Goal: Transaction & Acquisition: Purchase product/service

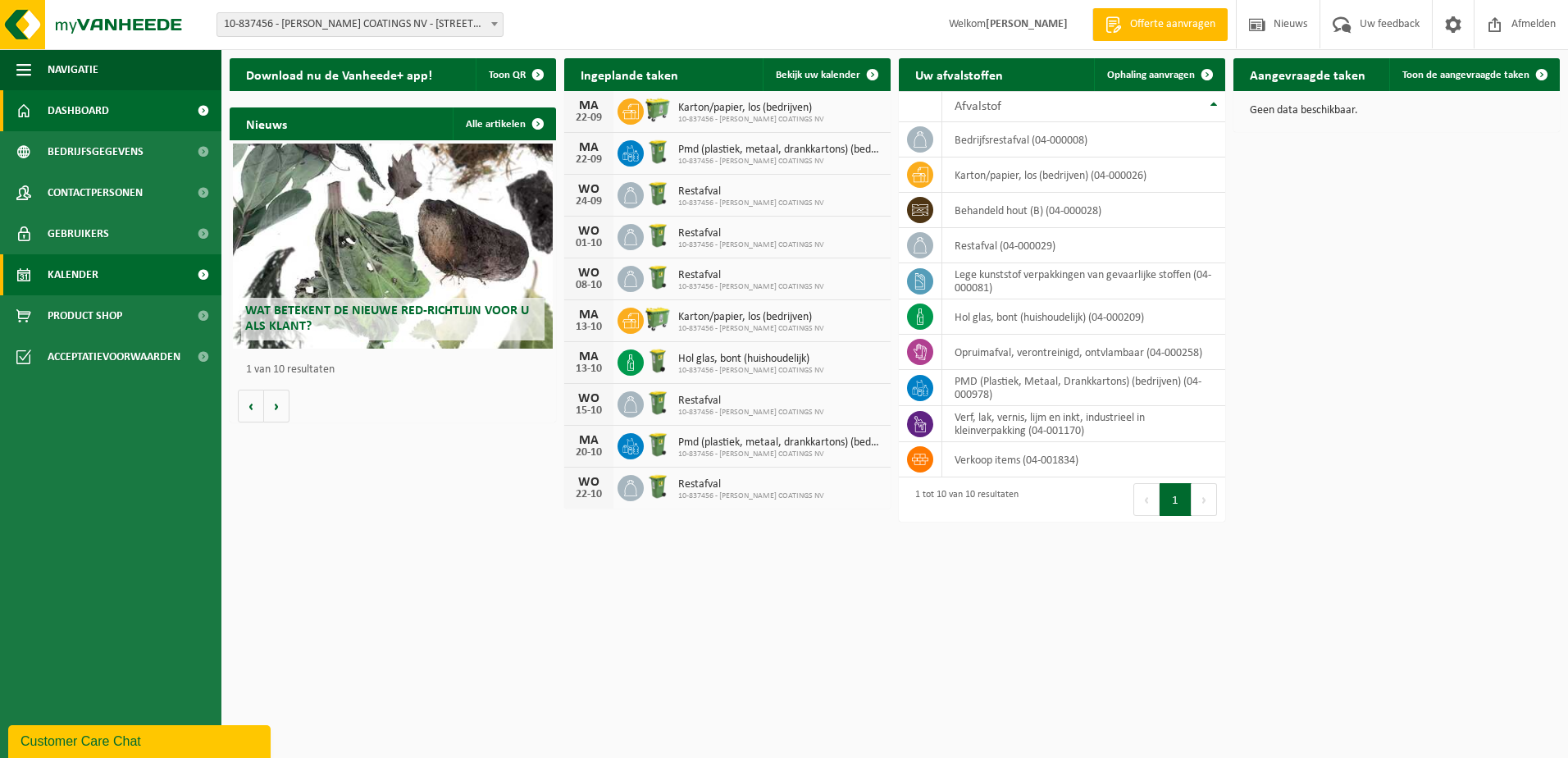
click at [89, 270] on span "Kalender" at bounding box center [73, 274] width 51 height 41
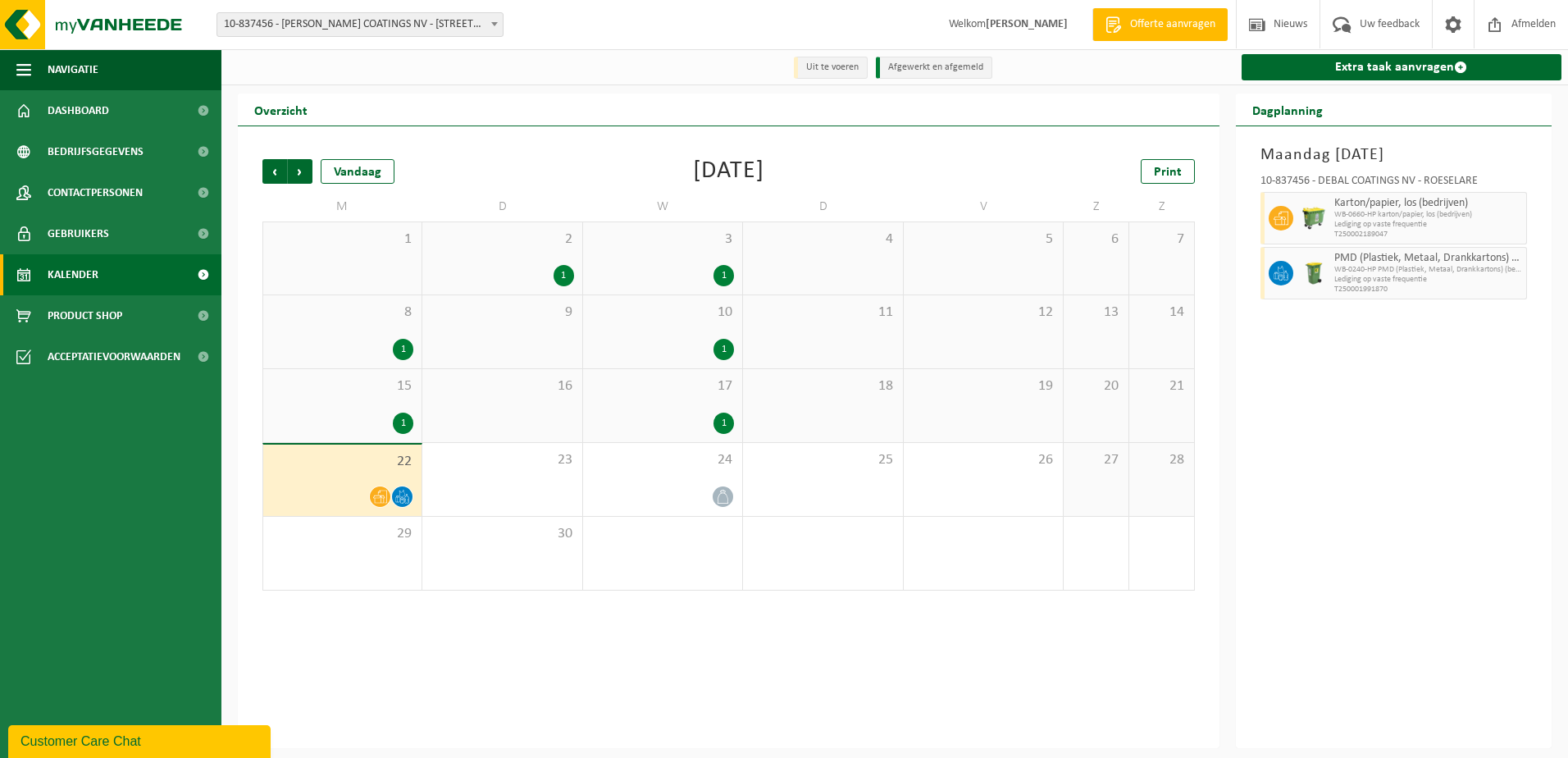
click at [367, 476] on div "22" at bounding box center [342, 480] width 158 height 72
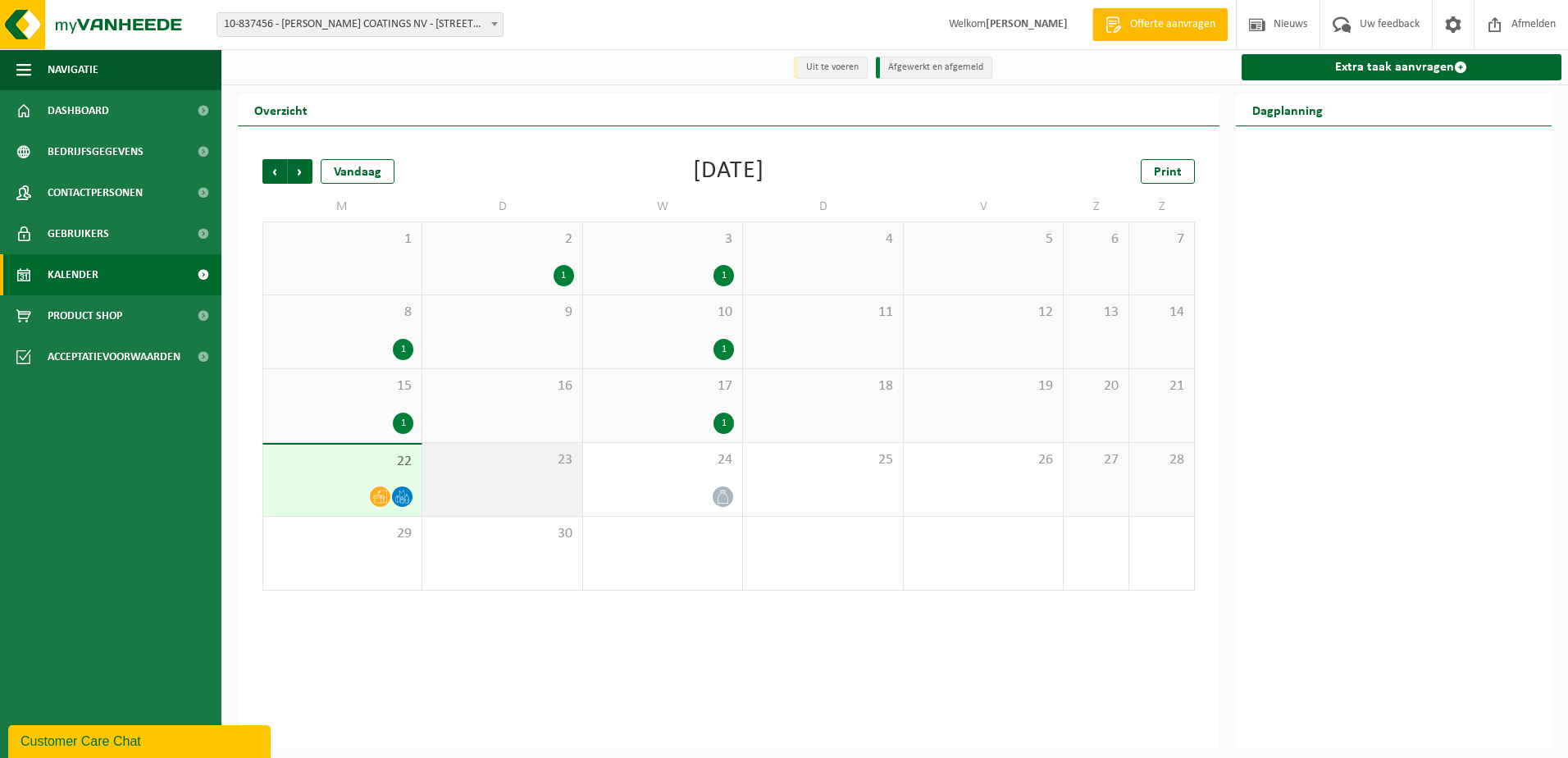
click at [471, 481] on div "23" at bounding box center [502, 479] width 159 height 73
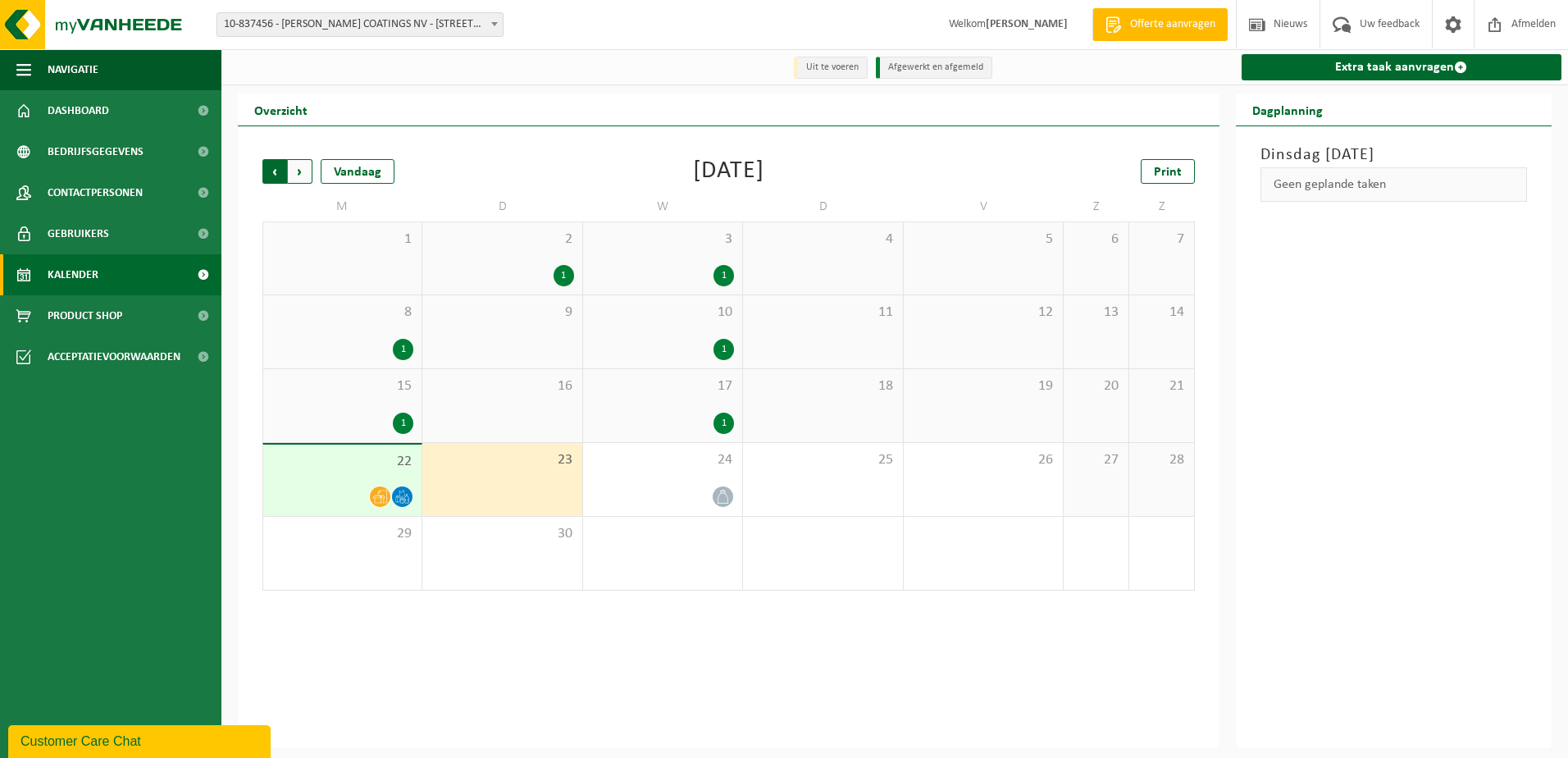
click at [300, 178] on span "Volgende" at bounding box center [300, 171] width 25 height 25
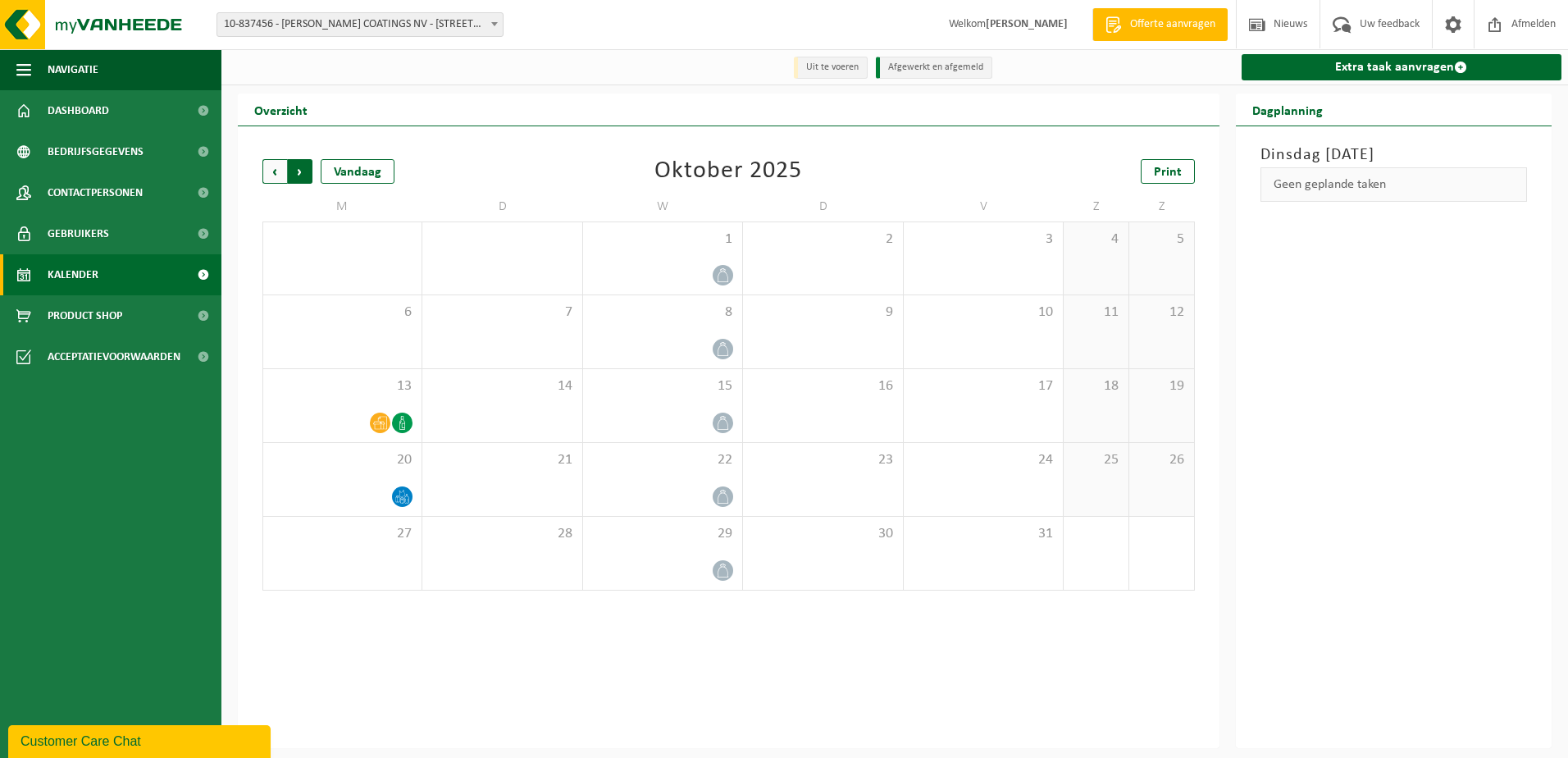
click at [274, 174] on span "Vorige" at bounding box center [274, 171] width 25 height 25
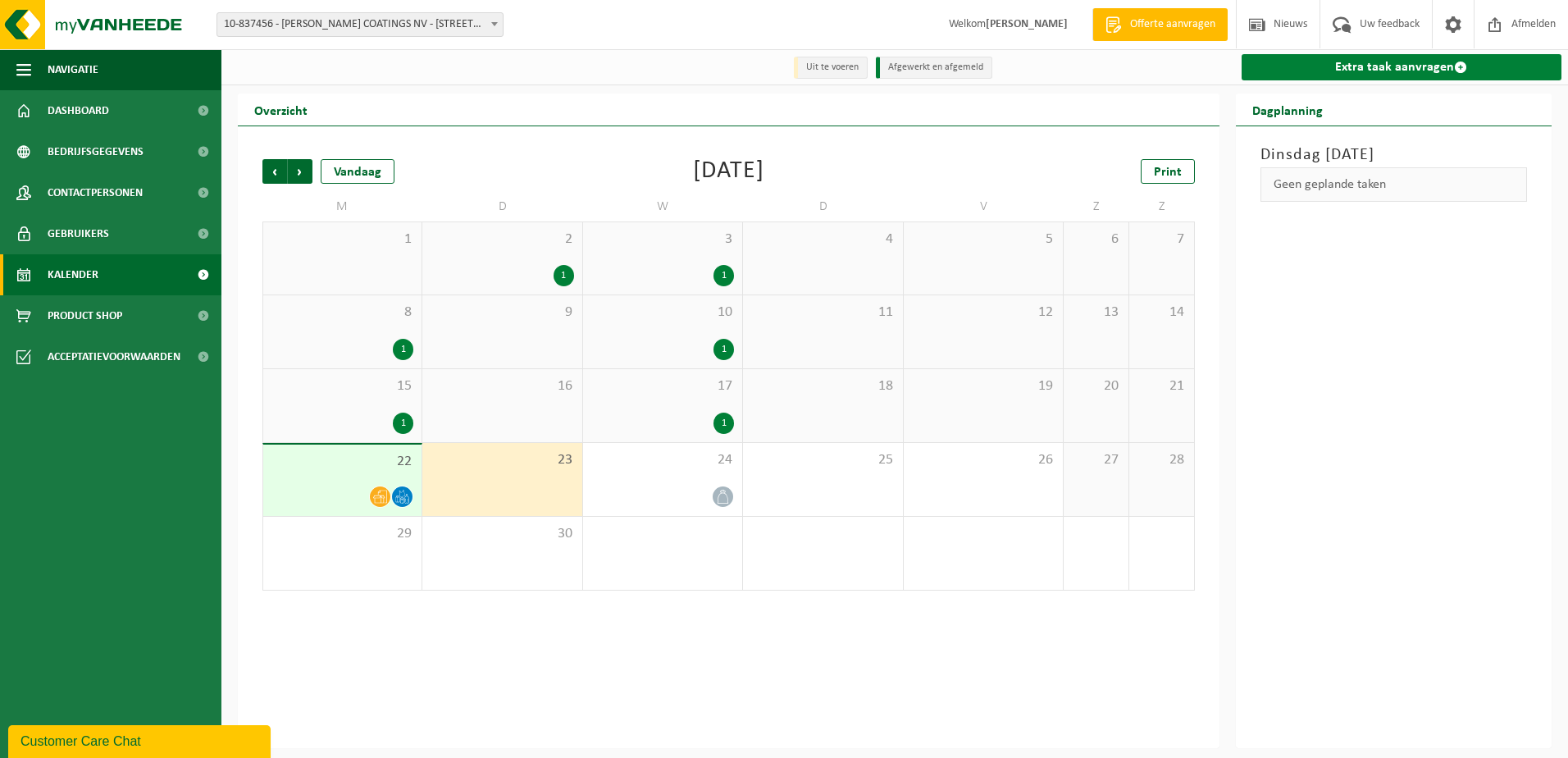
click at [1417, 69] on link "Extra taak aanvragen" at bounding box center [1402, 67] width 321 height 26
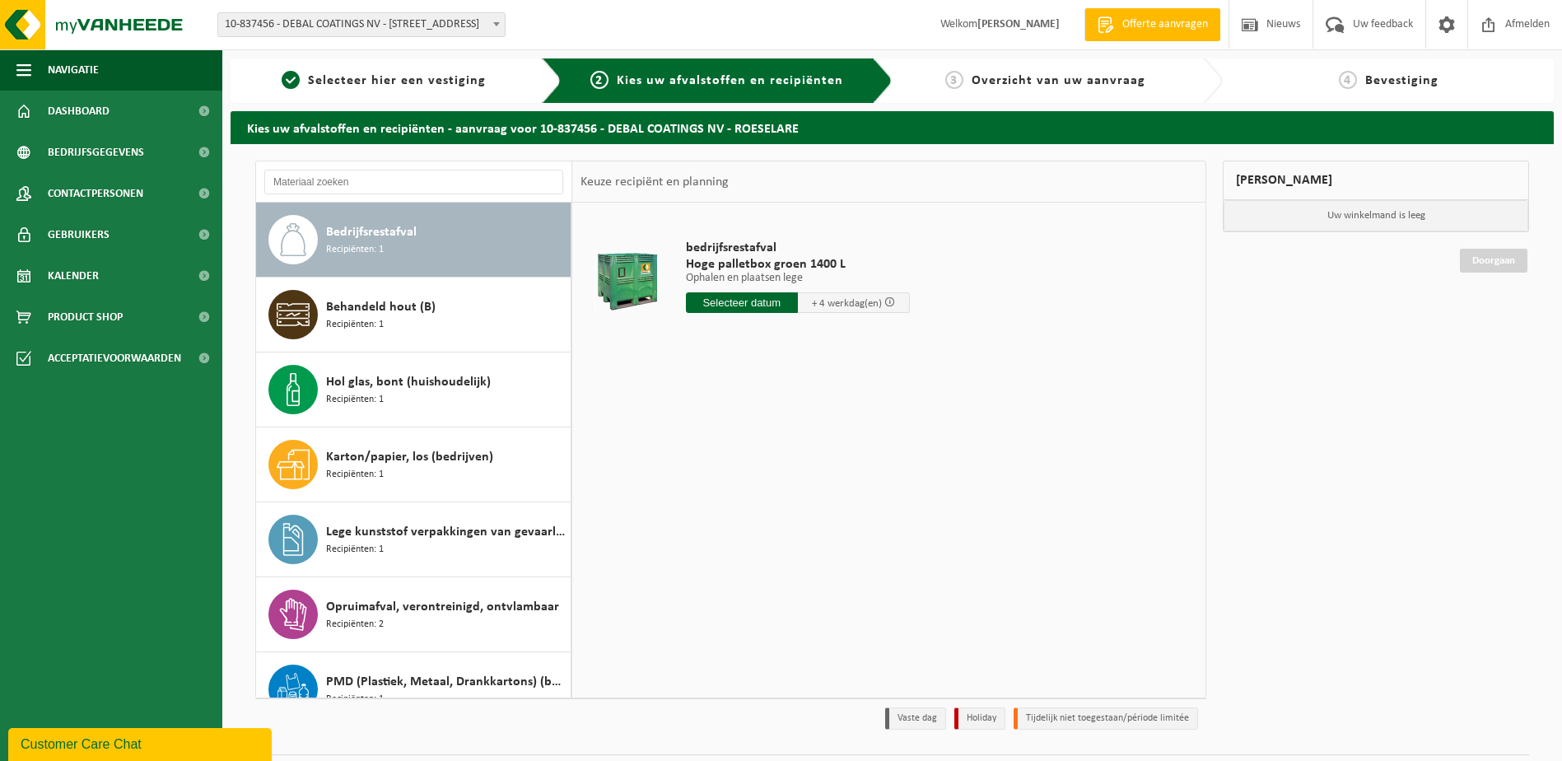
scroll to position [44, 0]
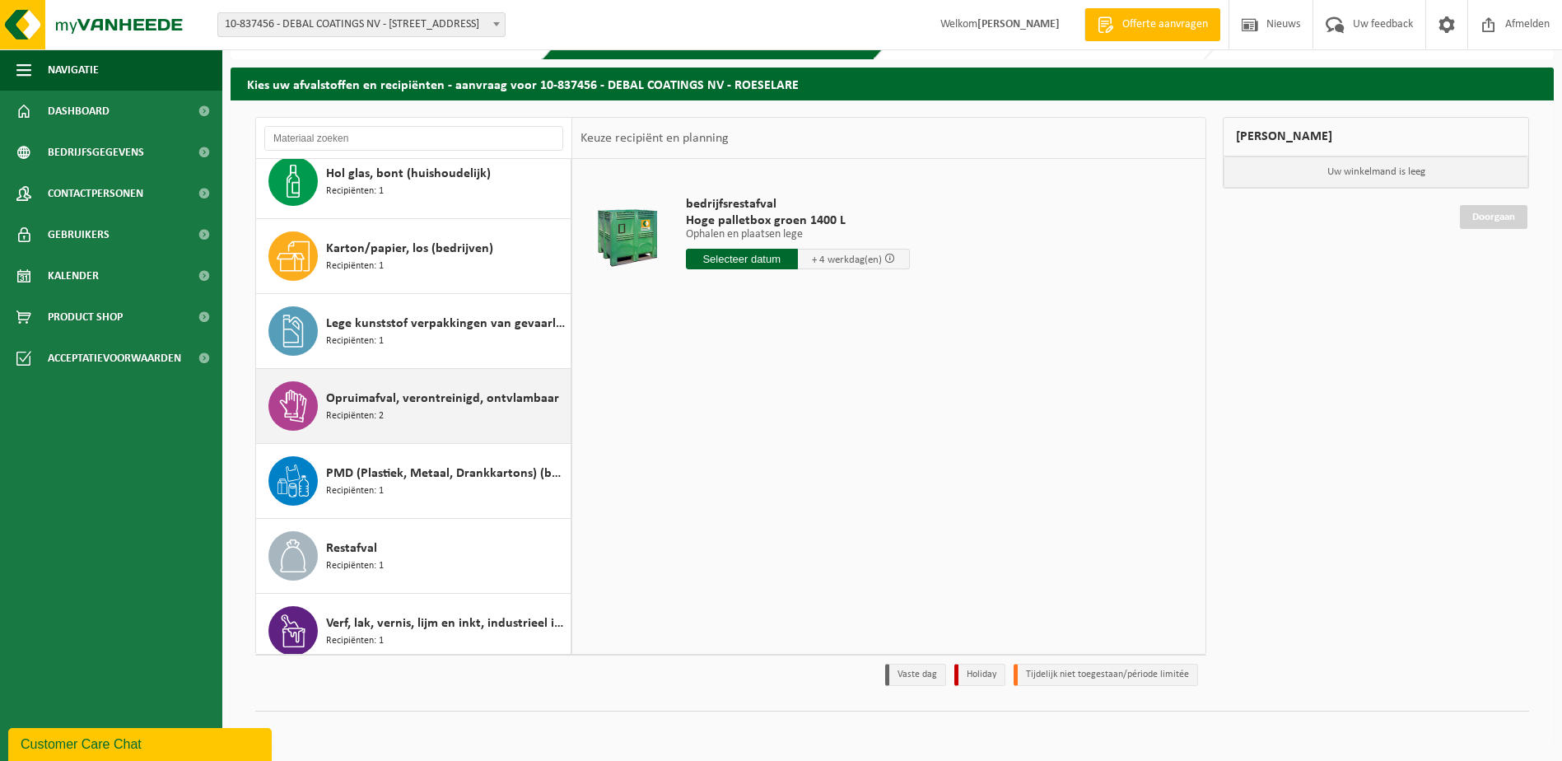
click at [392, 411] on div "Opruimafval, verontreinigd, ontvlambaar Recipiënten: 2" at bounding box center [446, 405] width 240 height 49
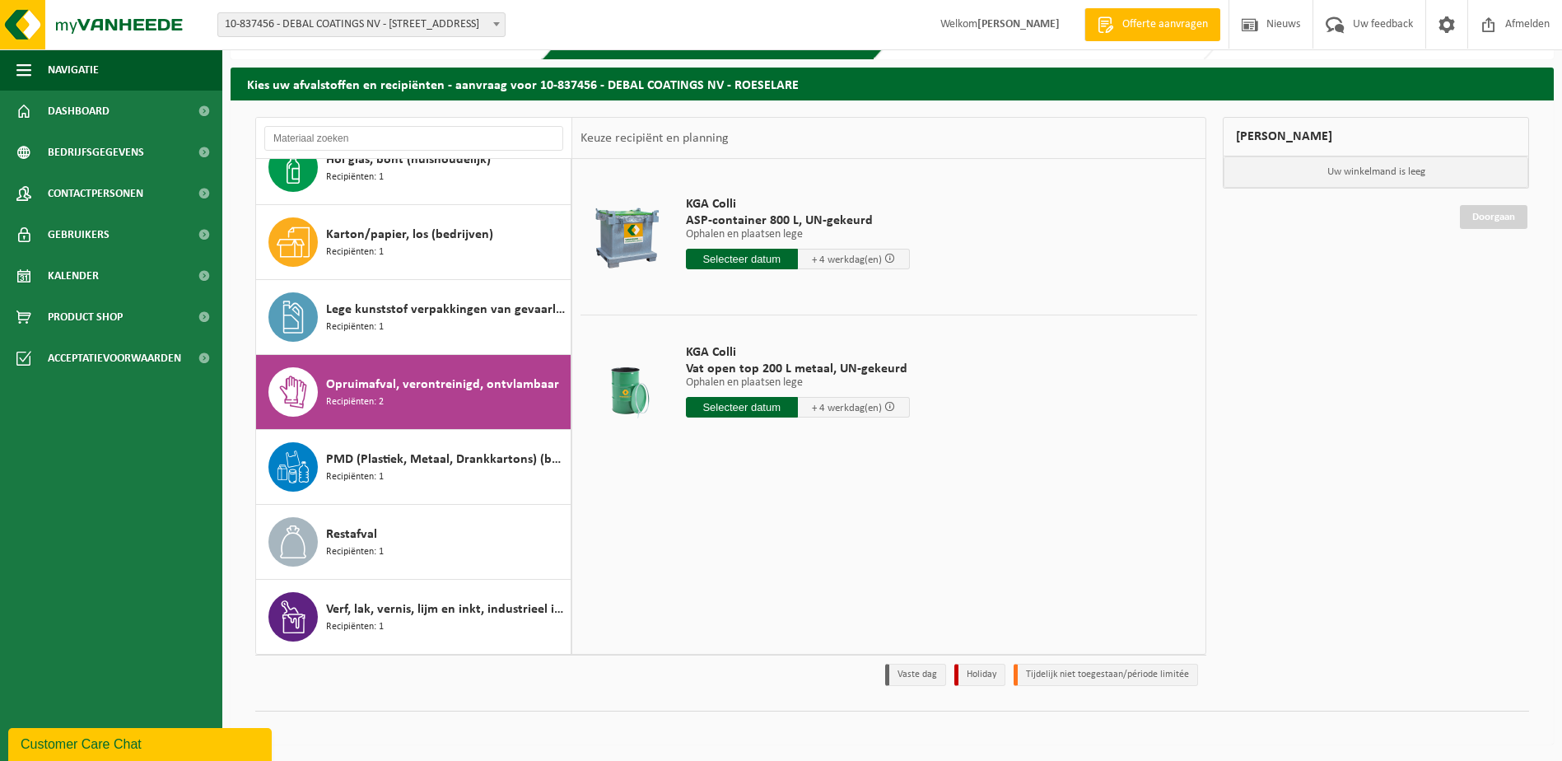
click at [733, 259] on input "text" at bounding box center [742, 259] width 112 height 21
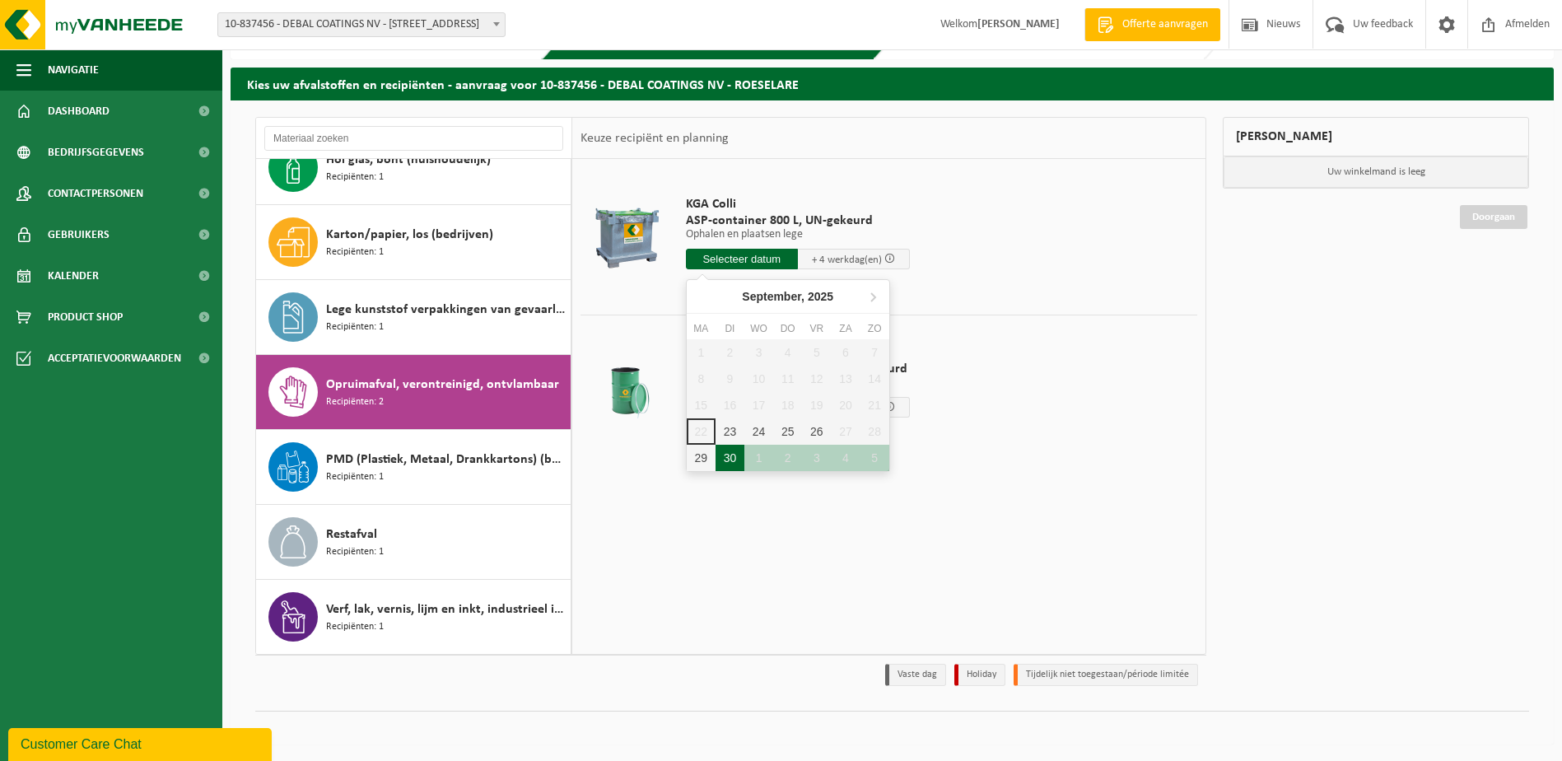
click at [730, 459] on div "30" at bounding box center [729, 458] width 29 height 26
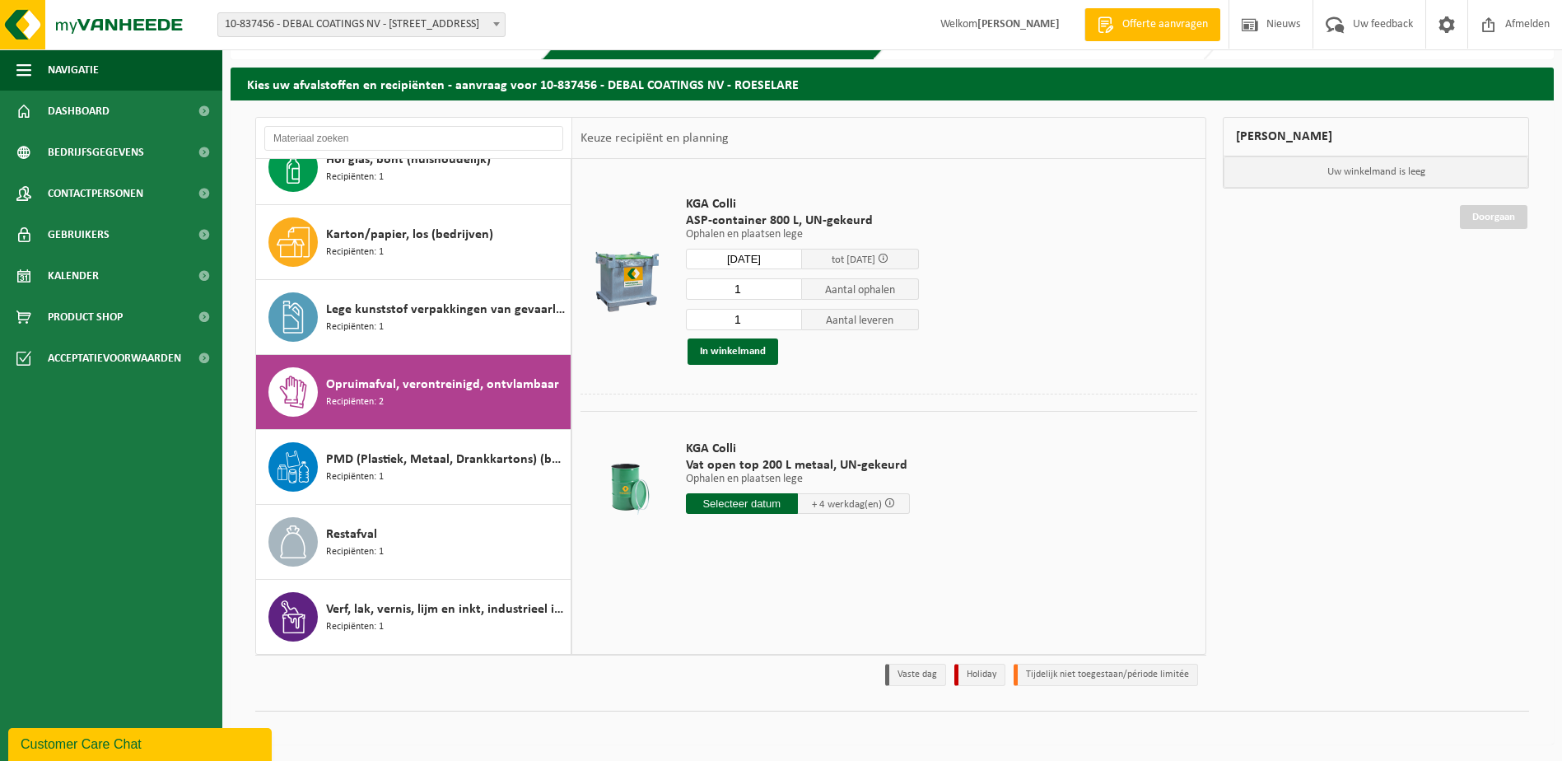
type input "Van 2025-09-30"
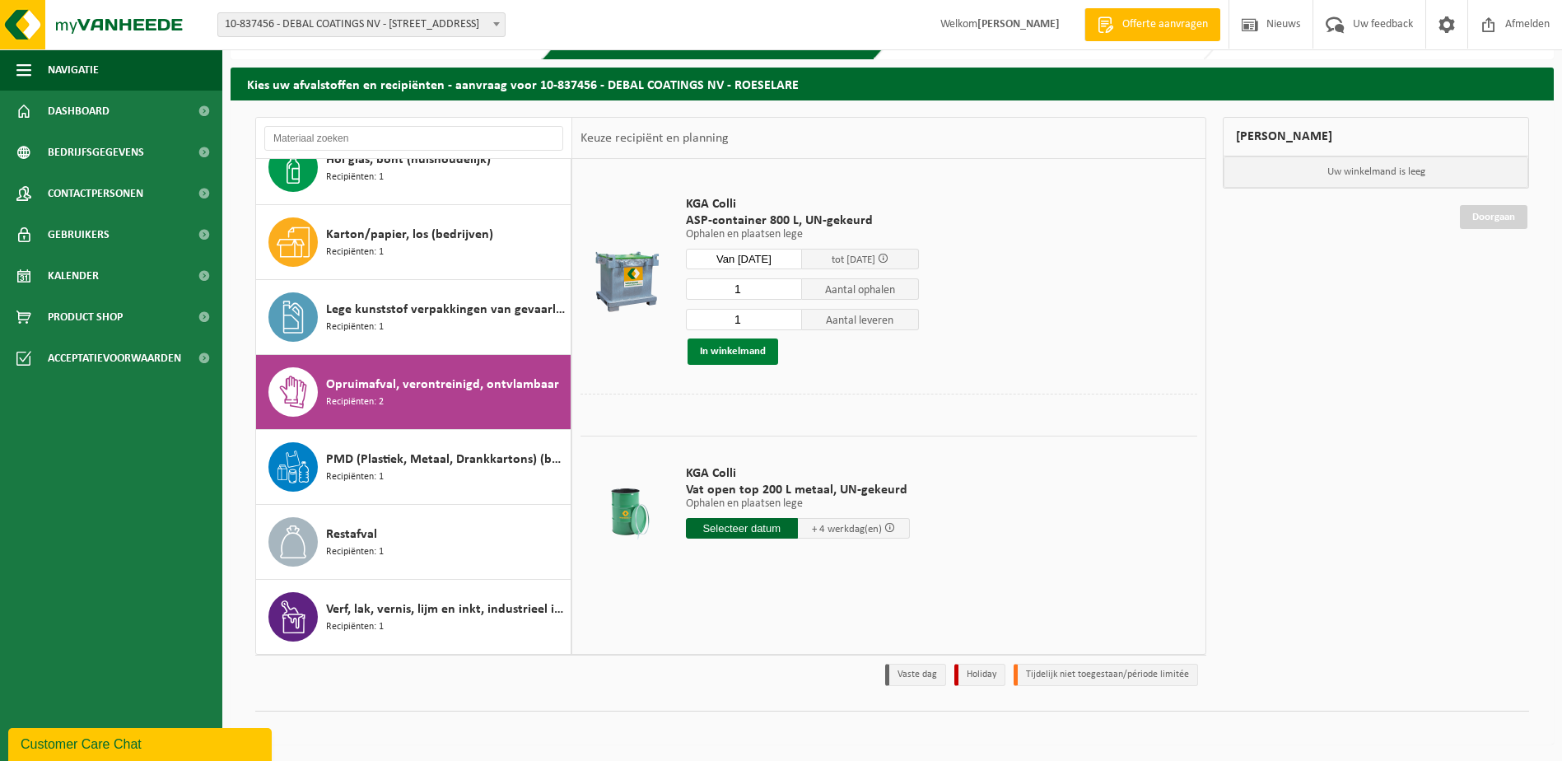
click at [710, 351] on button "In winkelmand" at bounding box center [732, 351] width 91 height 26
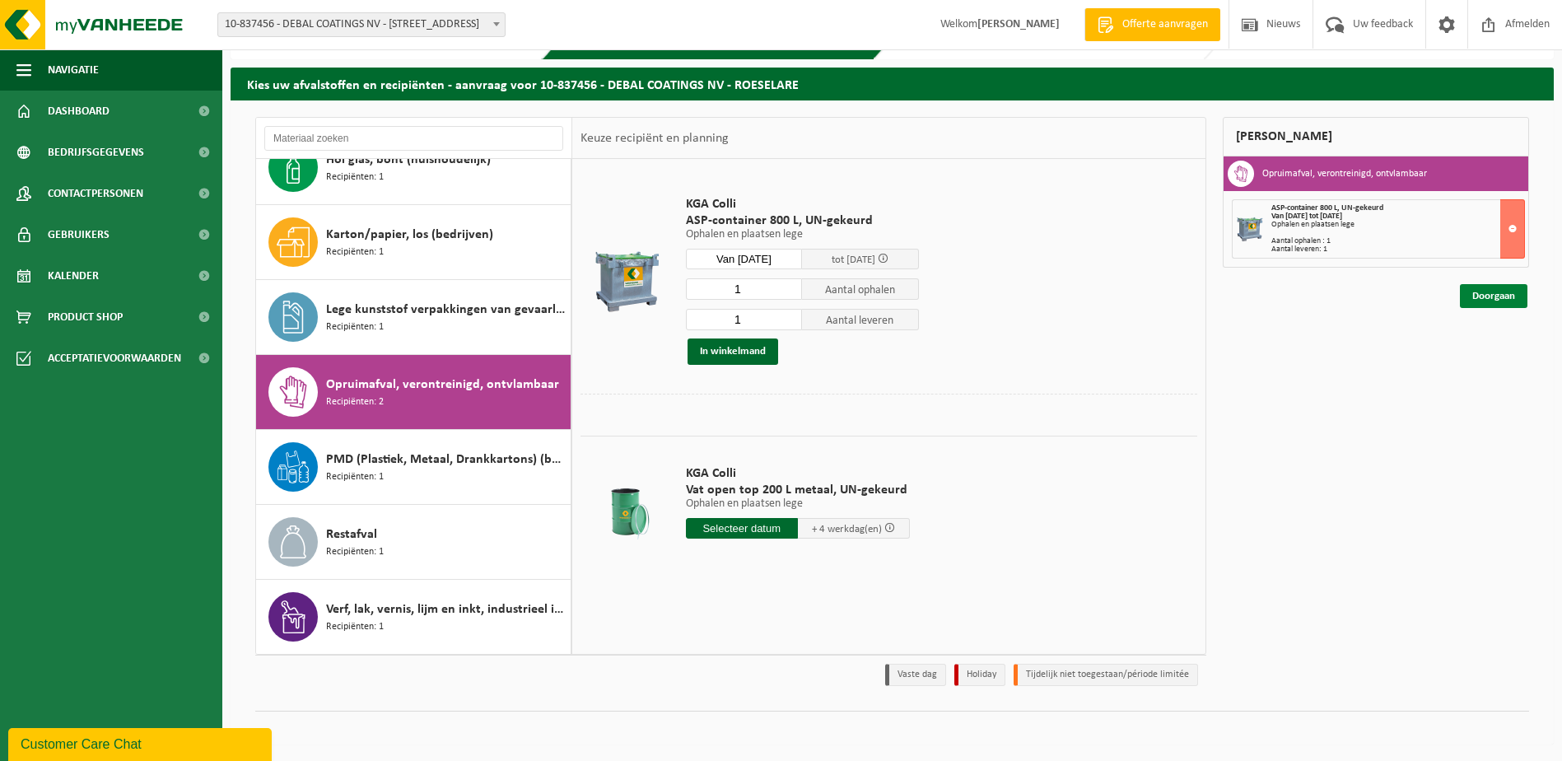
click at [1473, 292] on link "Doorgaan" at bounding box center [1494, 296] width 68 height 24
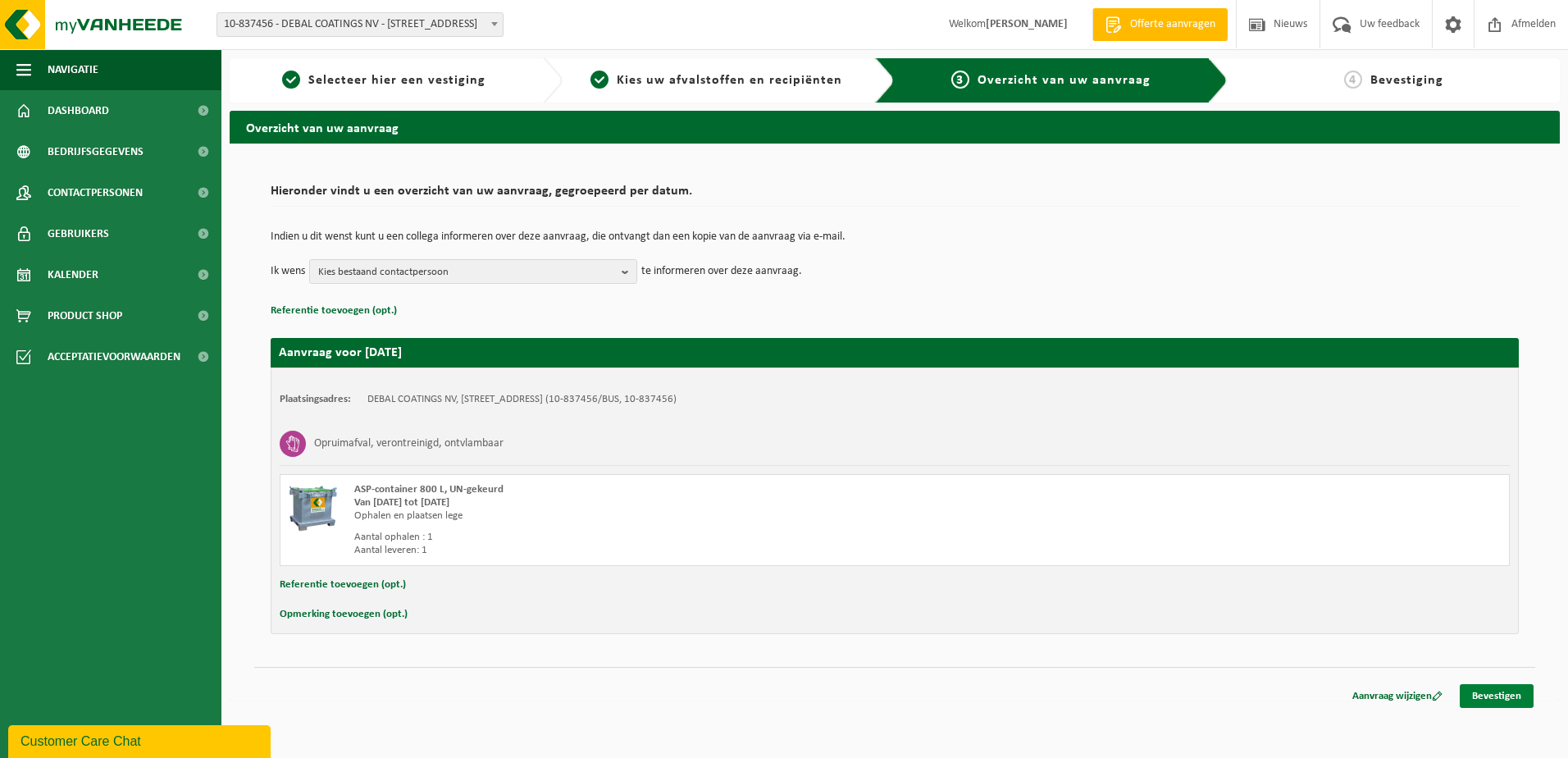
click at [1481, 688] on link "Bevestigen" at bounding box center [1496, 696] width 74 height 24
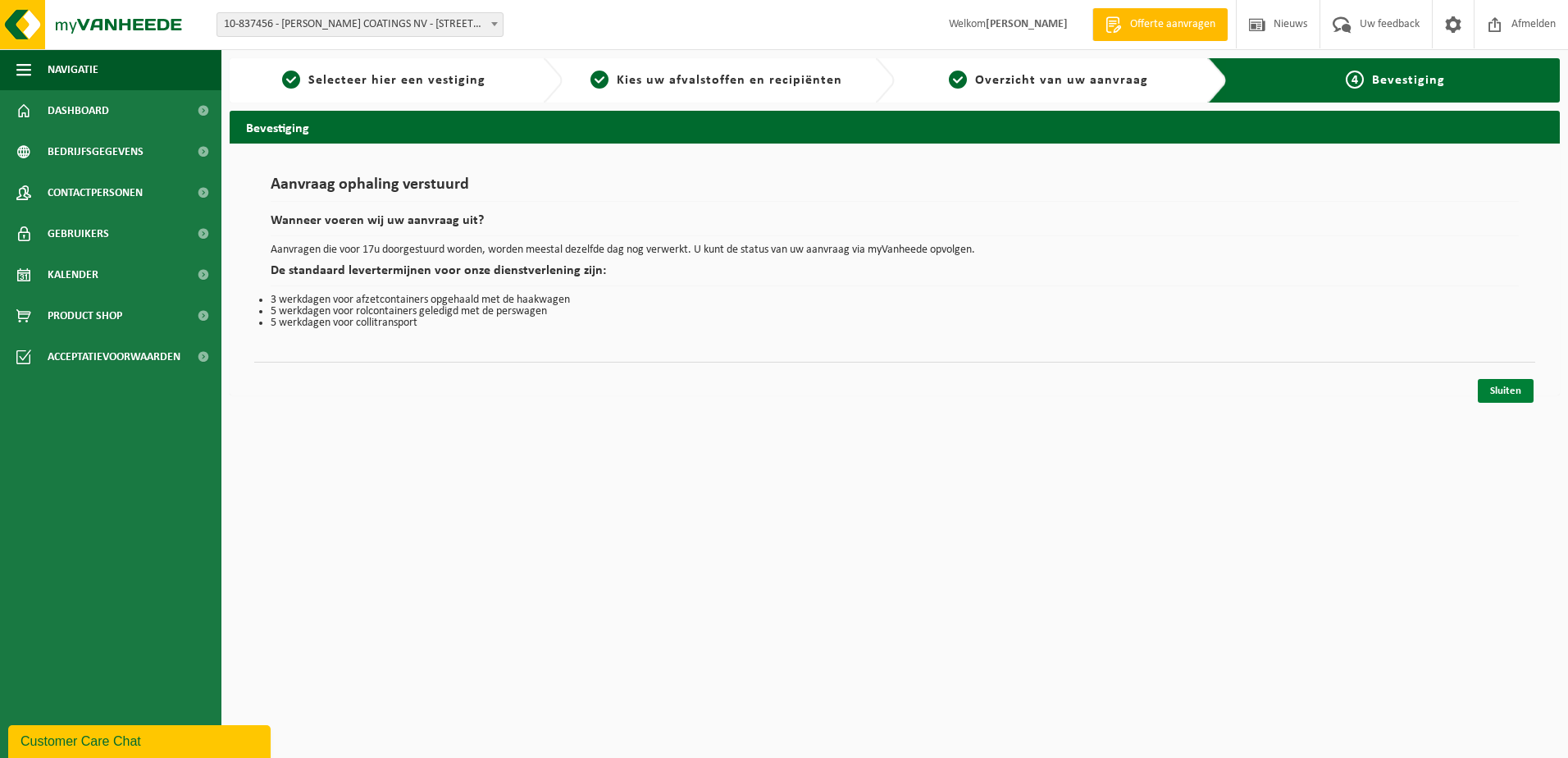
click at [1500, 392] on link "Sluiten" at bounding box center [1505, 390] width 56 height 24
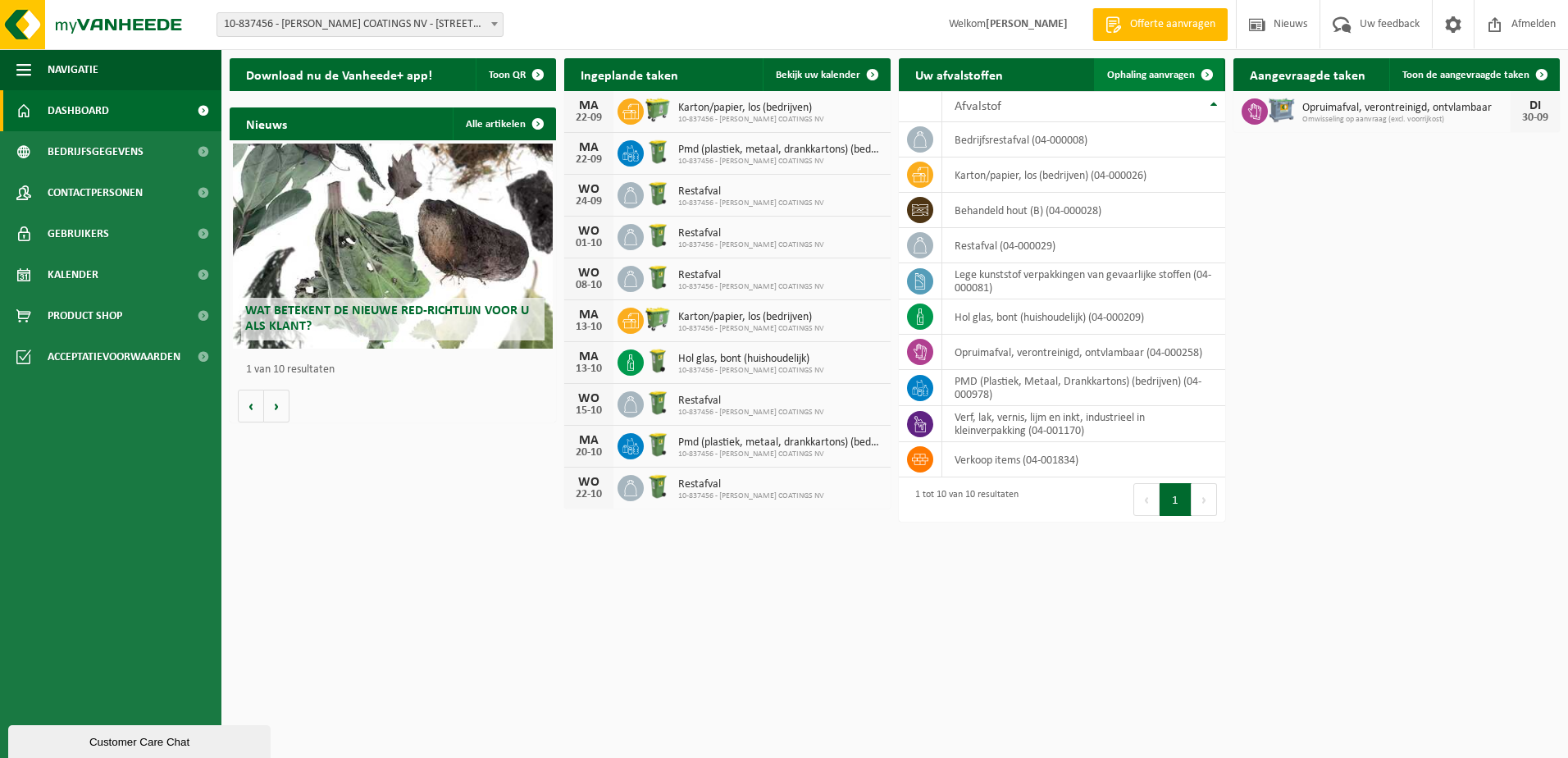
click at [1148, 74] on span "Ophaling aanvragen" at bounding box center [1151, 75] width 88 height 11
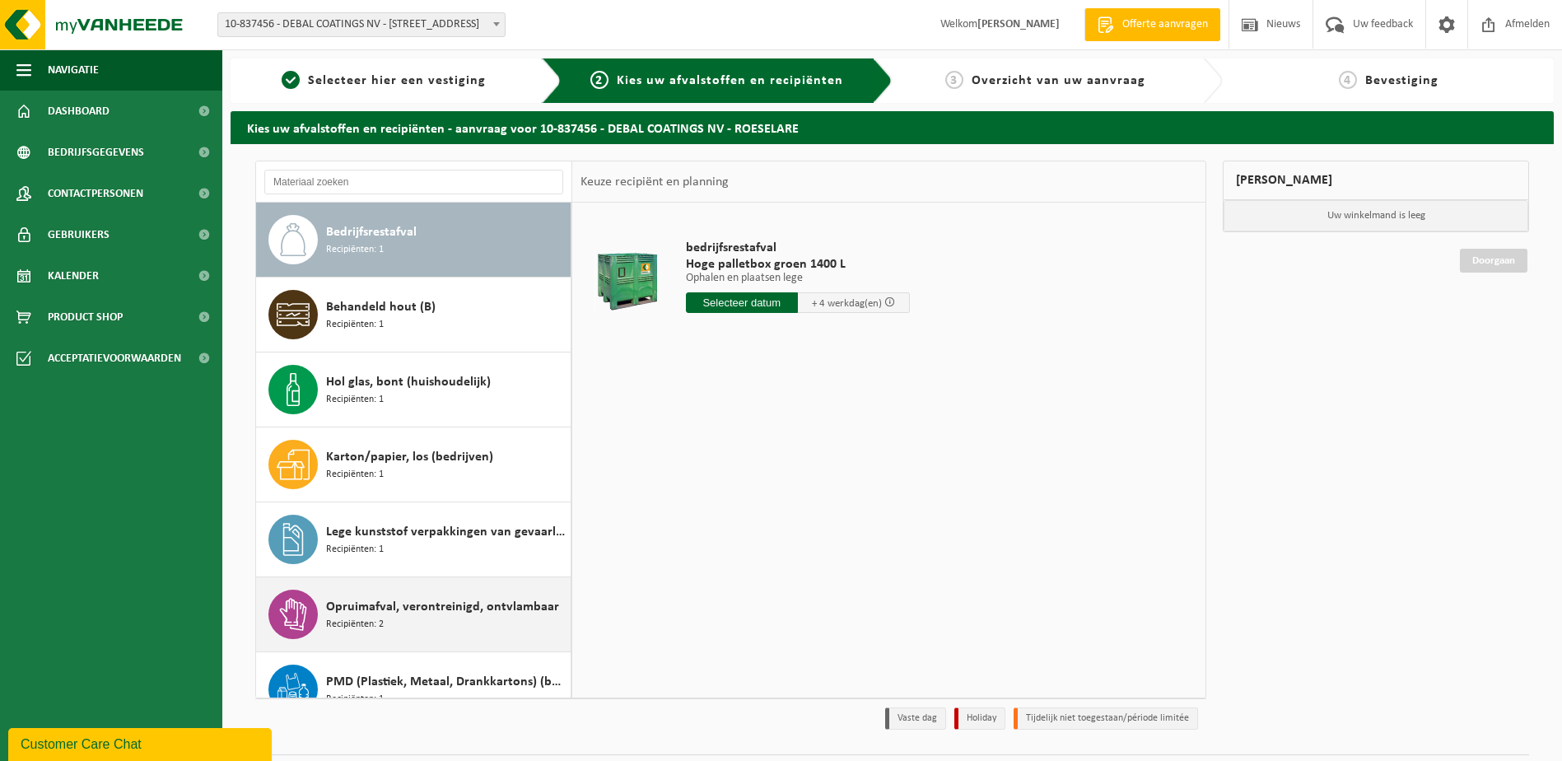
click at [402, 612] on span "Opruimafval, verontreinigd, ontvlambaar" at bounding box center [442, 607] width 233 height 20
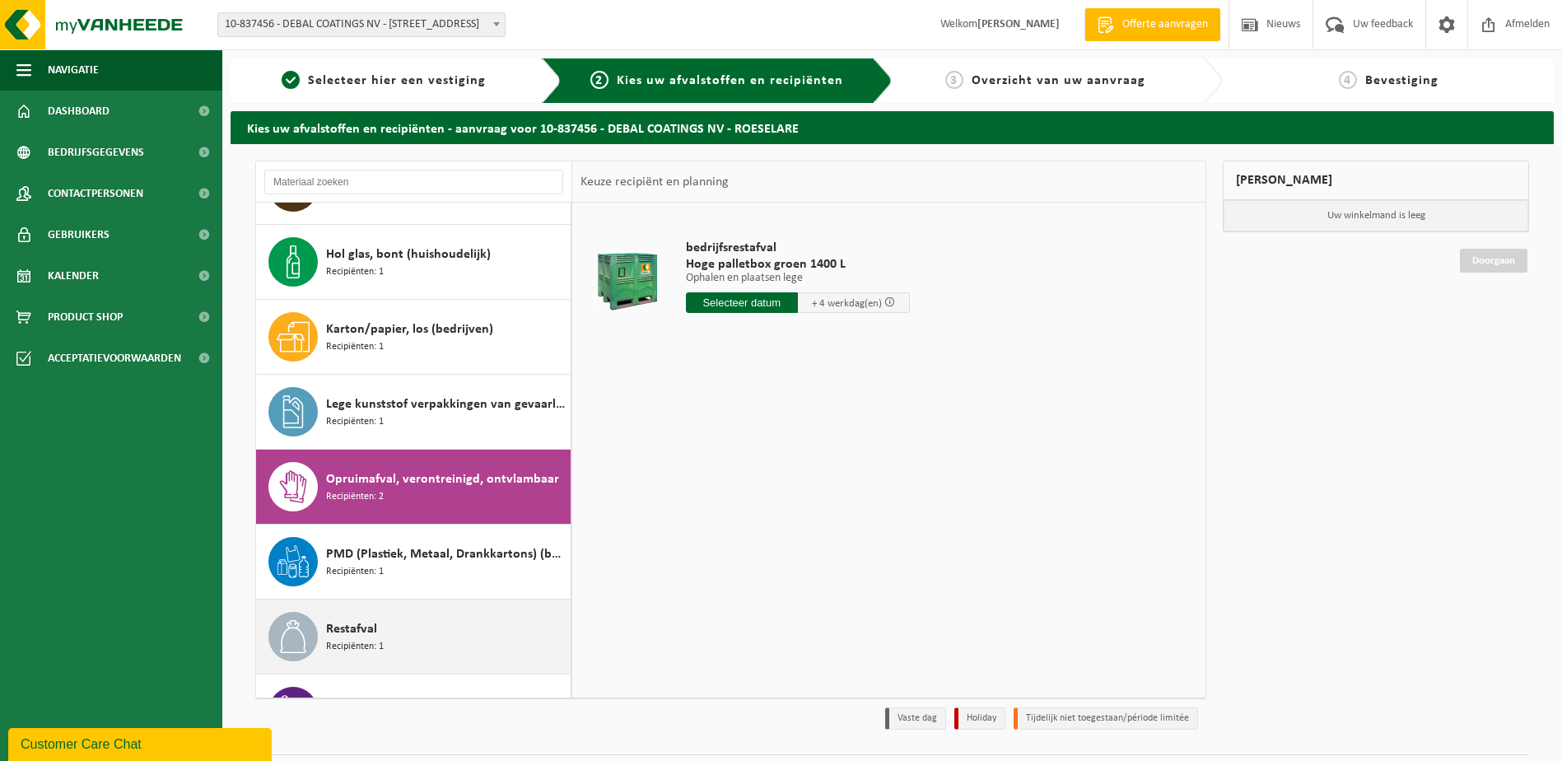
scroll to position [179, 0]
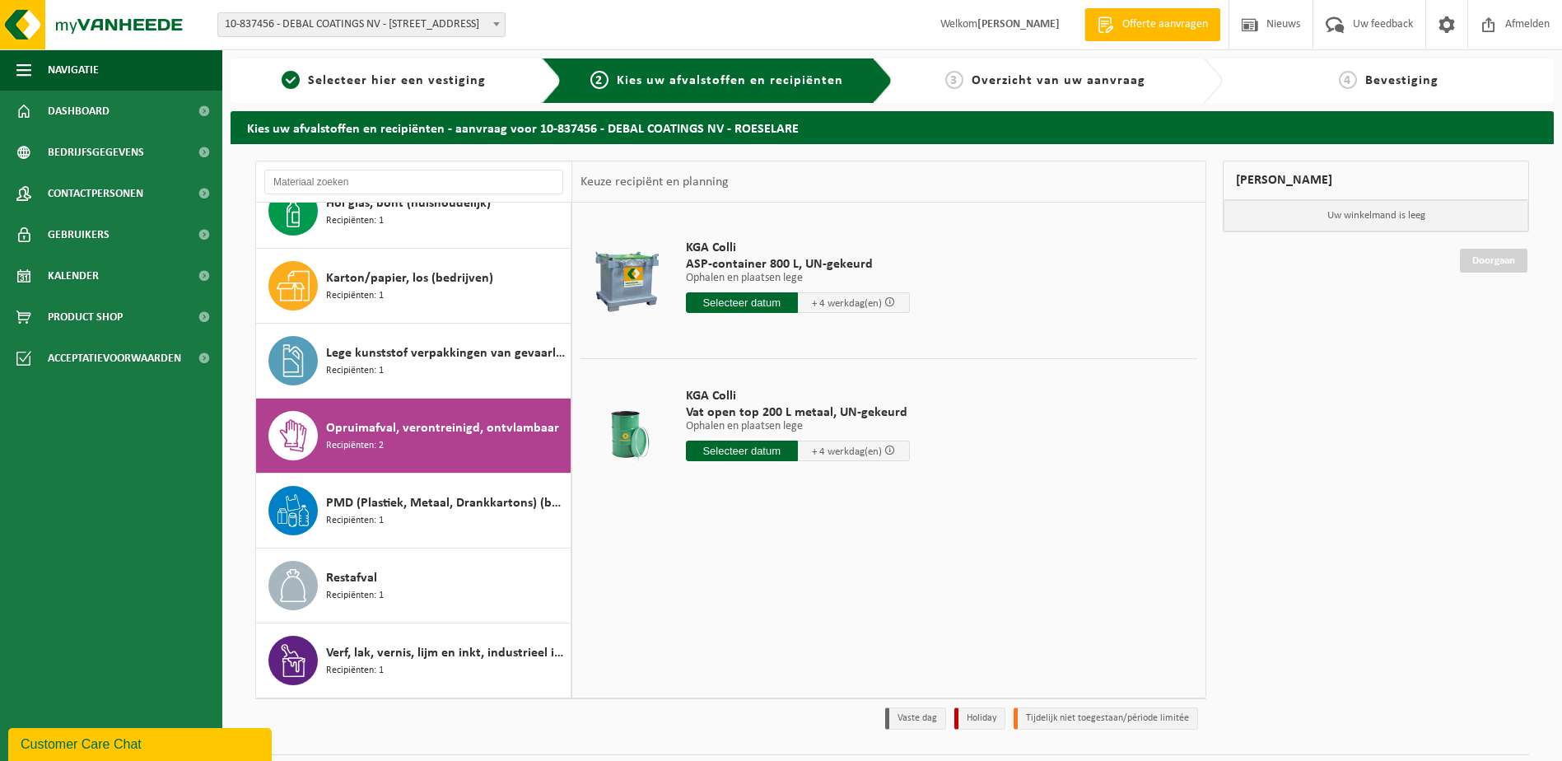
click at [87, 747] on div "Customer Care Chat" at bounding box center [140, 744] width 239 height 20
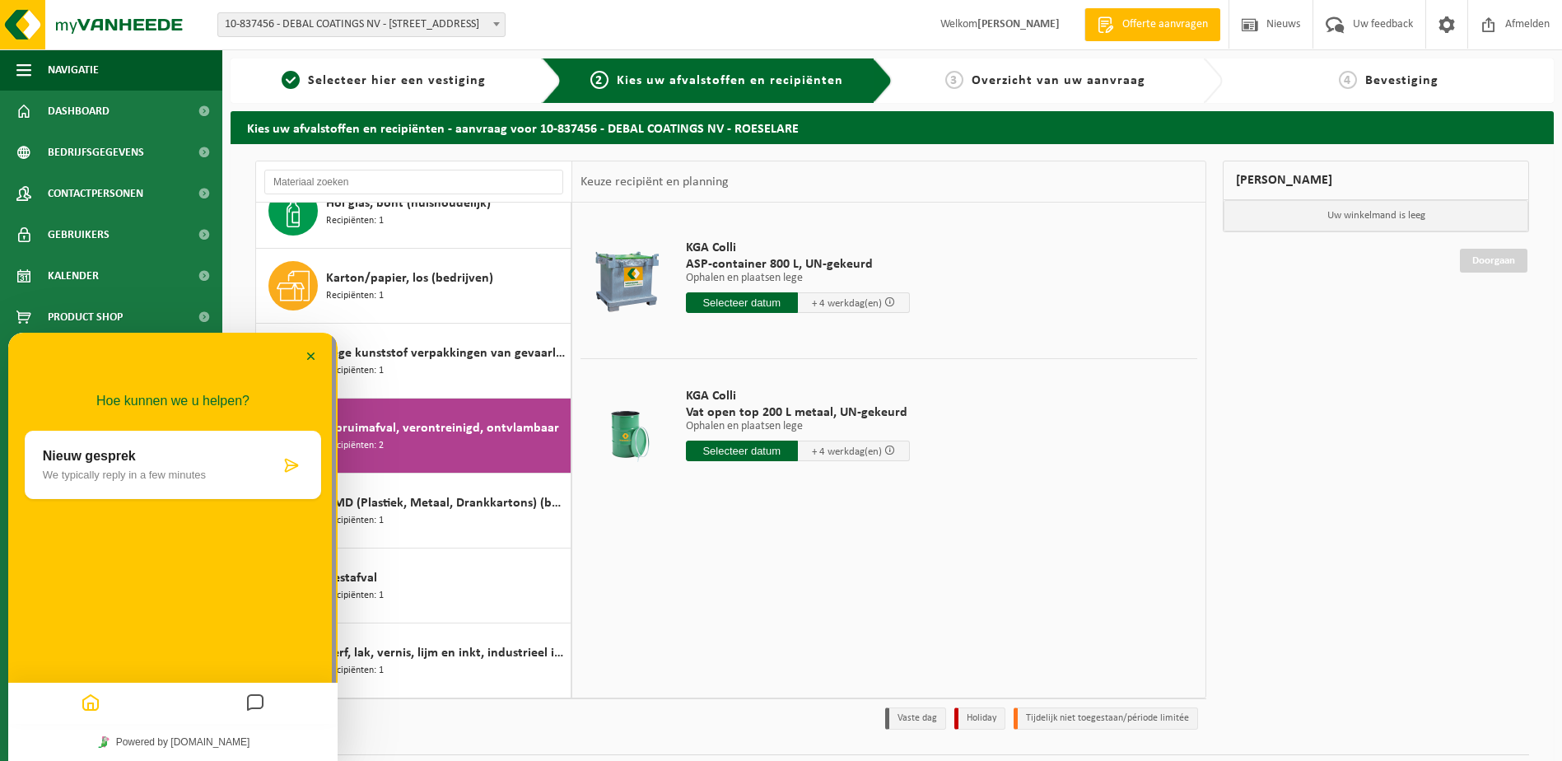
click at [81, 477] on p "We typically reply in a few minutes" at bounding box center [161, 474] width 237 height 12
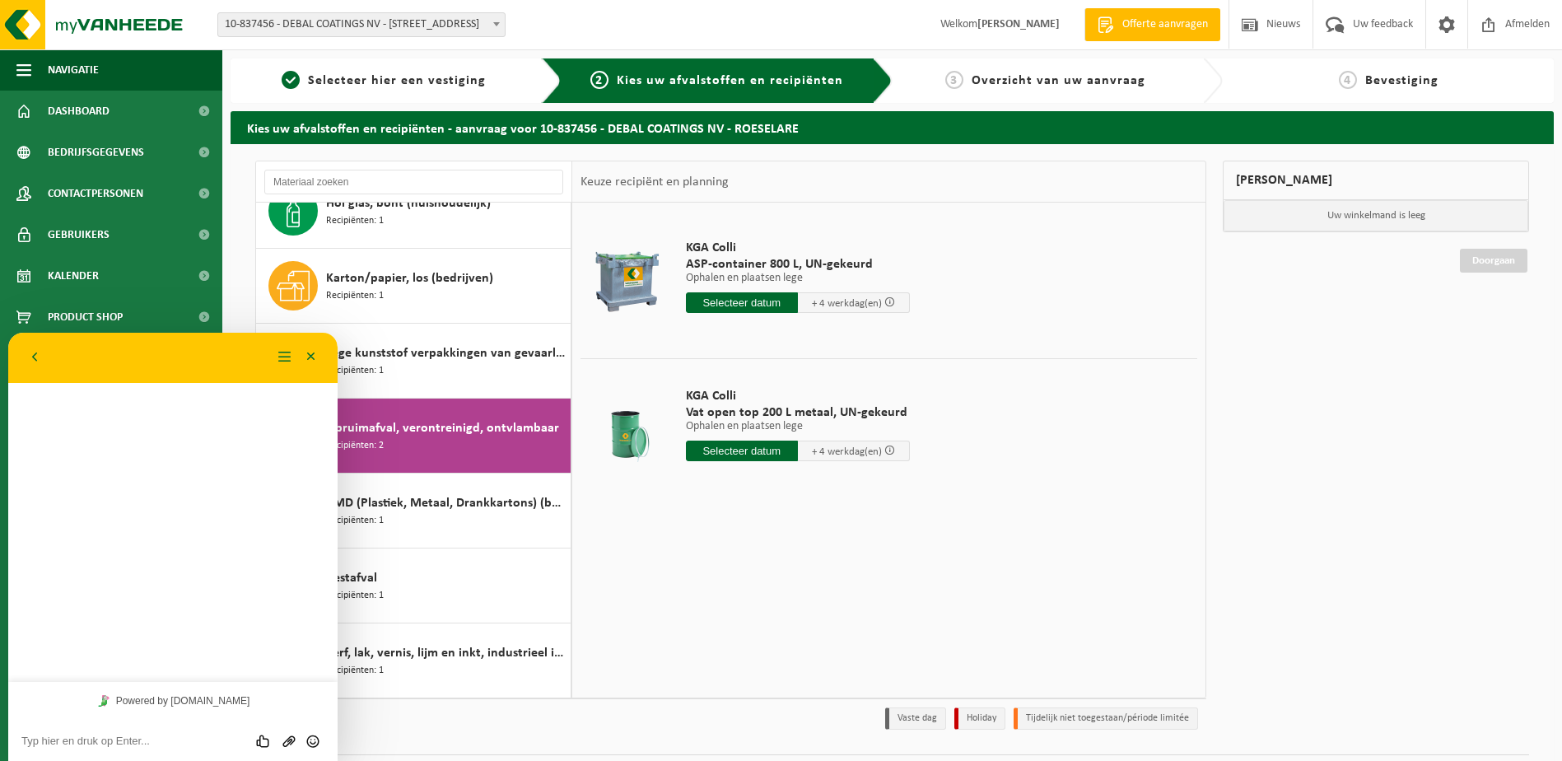
click at [33, 738] on textarea at bounding box center [172, 740] width 303 height 13
type textarea "Beste, kan u een open vat 200l metaal leveren om KGA colli in te doen."
click at [314, 737] on button "Verzenden" at bounding box center [312, 729] width 24 height 16
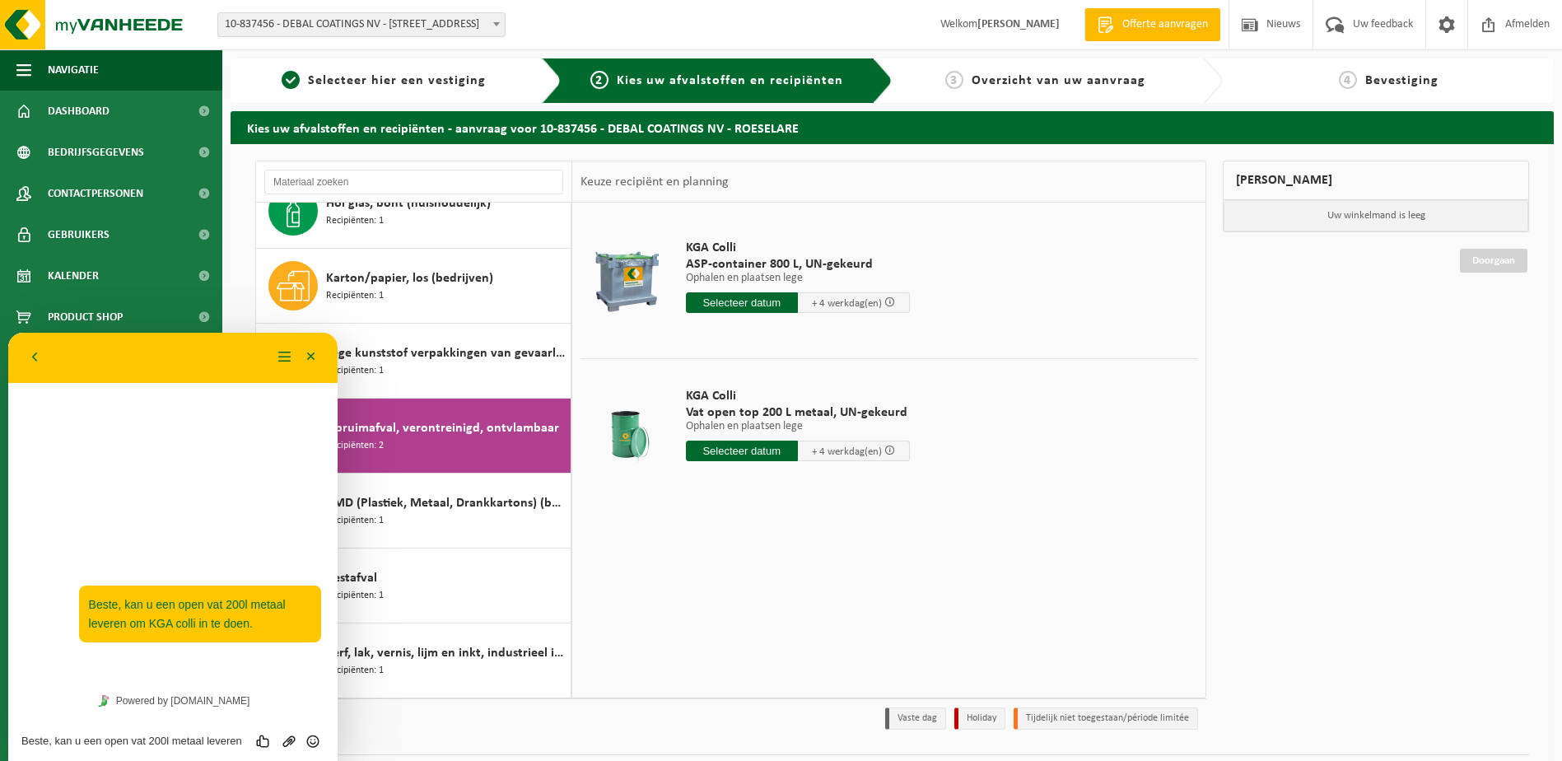
click at [188, 473] on div "10:32 Beste, kan u een open vat 200l metaal leveren om KGA colli in te doen." at bounding box center [172, 532] width 329 height 300
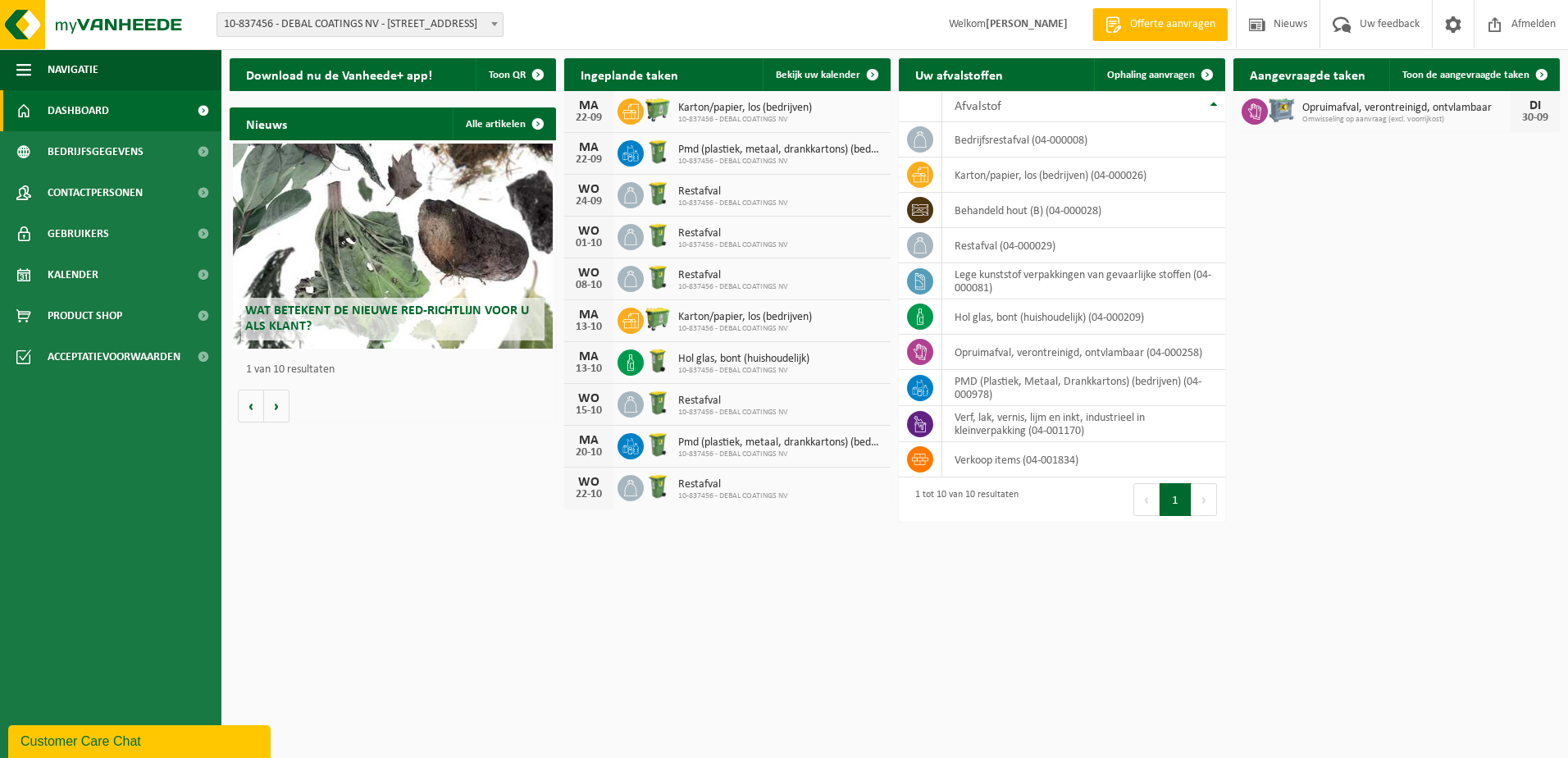
click at [126, 744] on div "Customer Care Chat" at bounding box center [139, 741] width 238 height 20
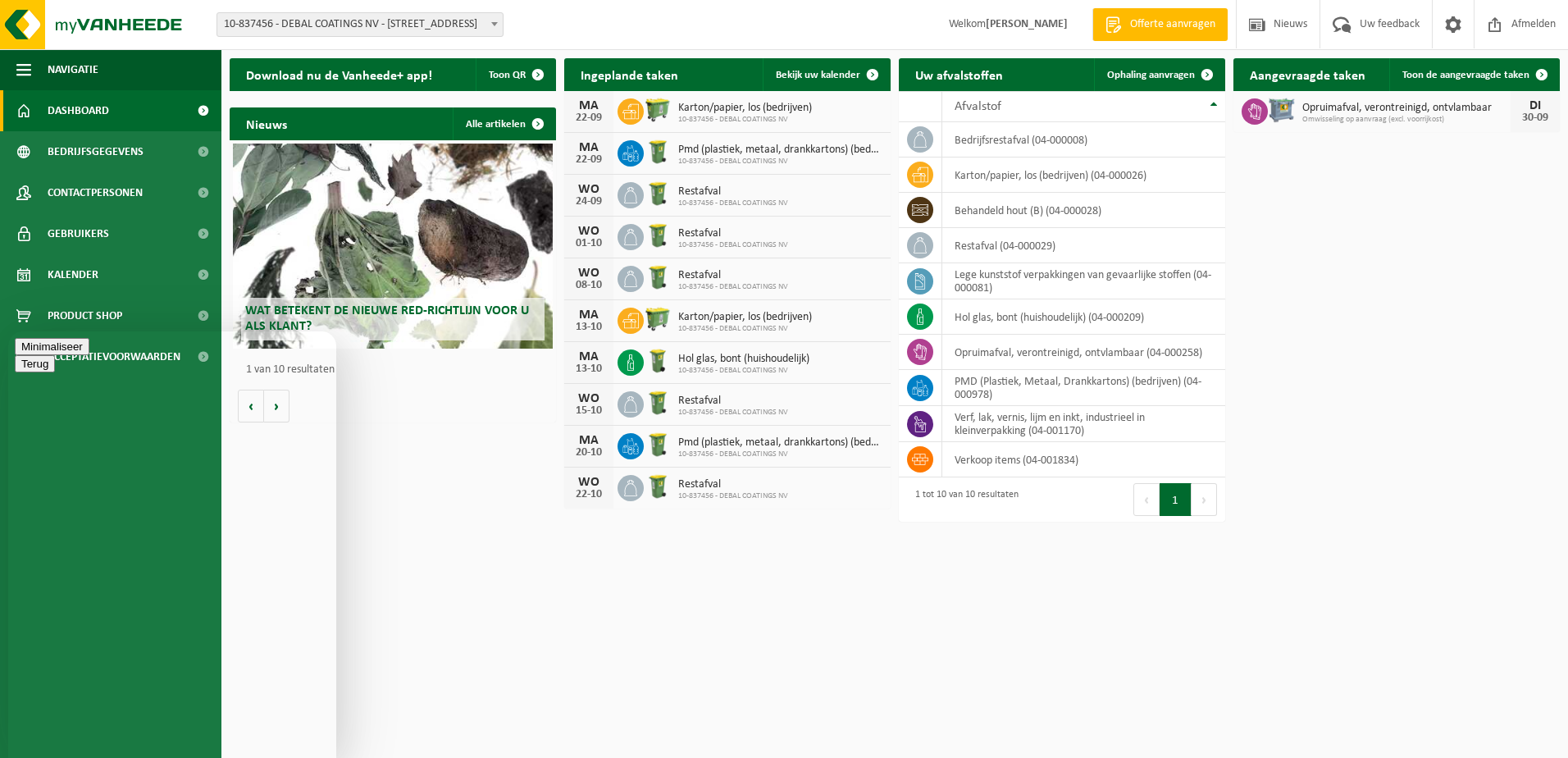
click at [90, 353] on button "Minimaliseer" at bounding box center [52, 346] width 75 height 17
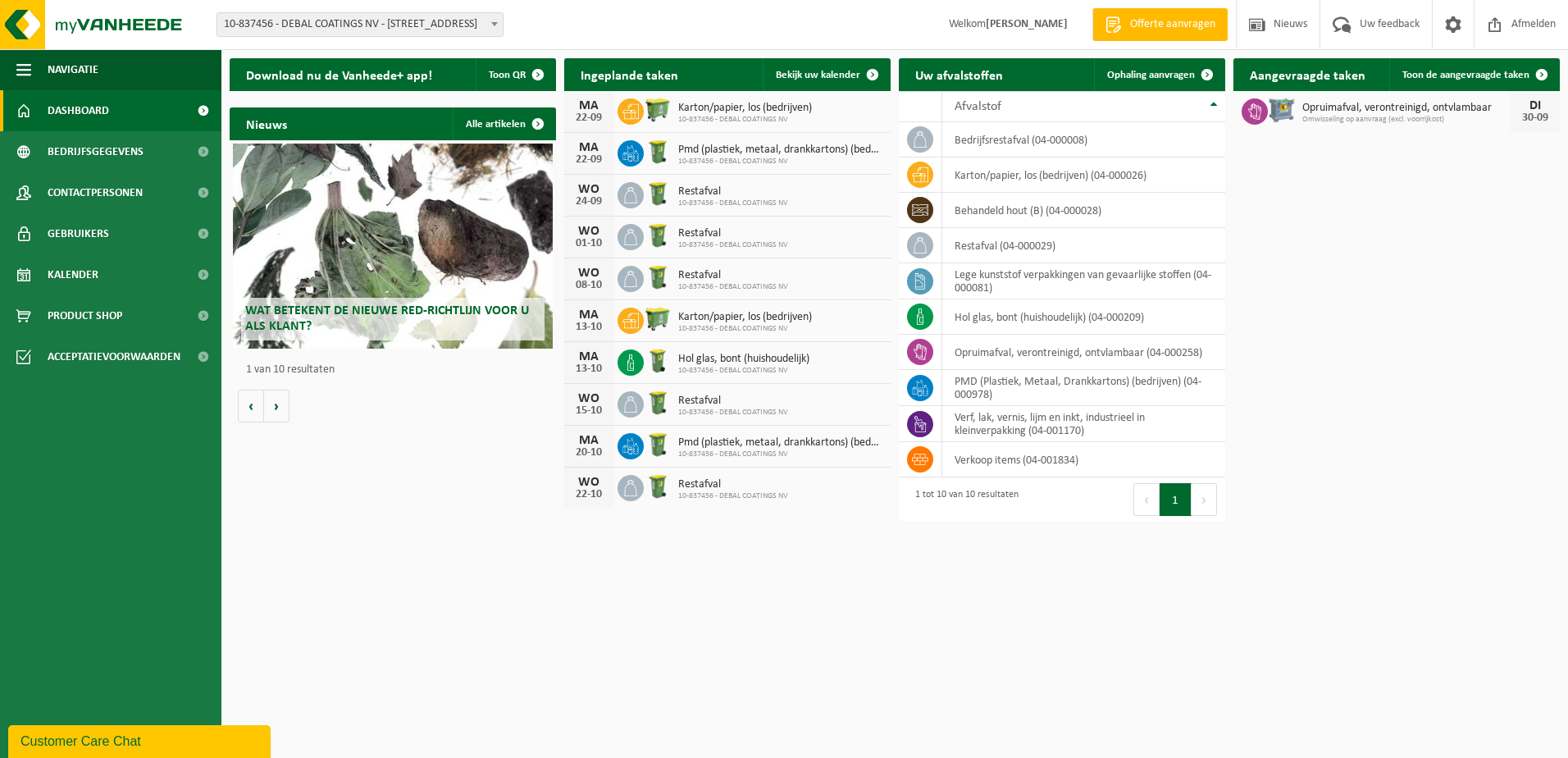
click at [186, 736] on div "Customer Care Chat" at bounding box center [139, 741] width 238 height 20
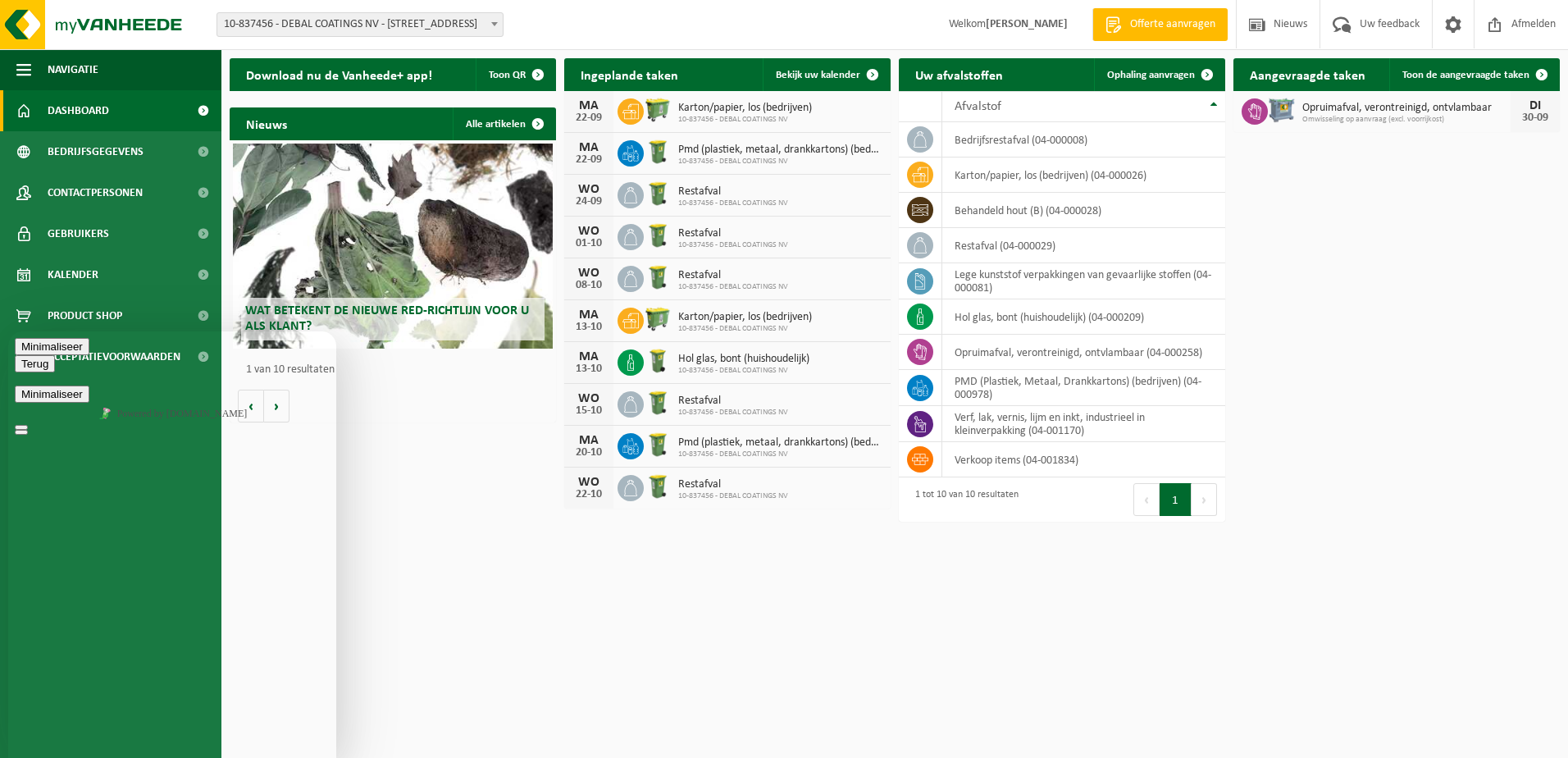
click at [21, 358] on icon "button" at bounding box center [21, 364] width 0 height 12
click at [396, 674] on html "Vestiging: 10-837456 - DEBAL COATINGS NV - 8800 [GEOGRAPHIC_DATA], [STREET_ADDR…" at bounding box center [784, 379] width 1568 height 758
click at [364, 624] on html "Vestiging: 10-837456 - DEBAL COATINGS NV - 8800 [GEOGRAPHIC_DATA], [STREET_ADDR…" at bounding box center [784, 379] width 1568 height 758
click at [73, 461] on button "Try again" at bounding box center [44, 451] width 58 height 17
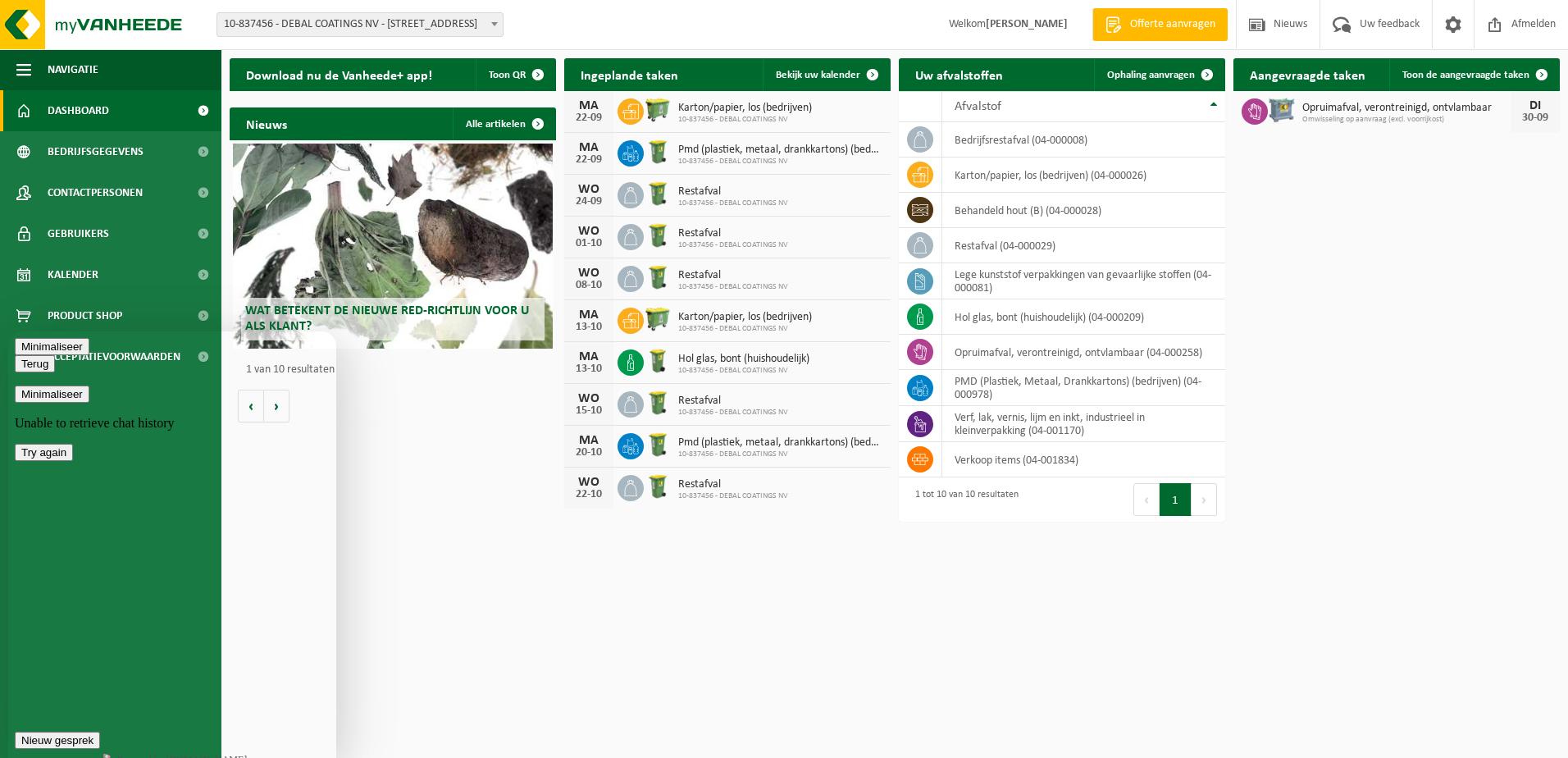
click at [70, 385] on button "Minimaliseer" at bounding box center [52, 393] width 75 height 17
